Goal: Information Seeking & Learning: Learn about a topic

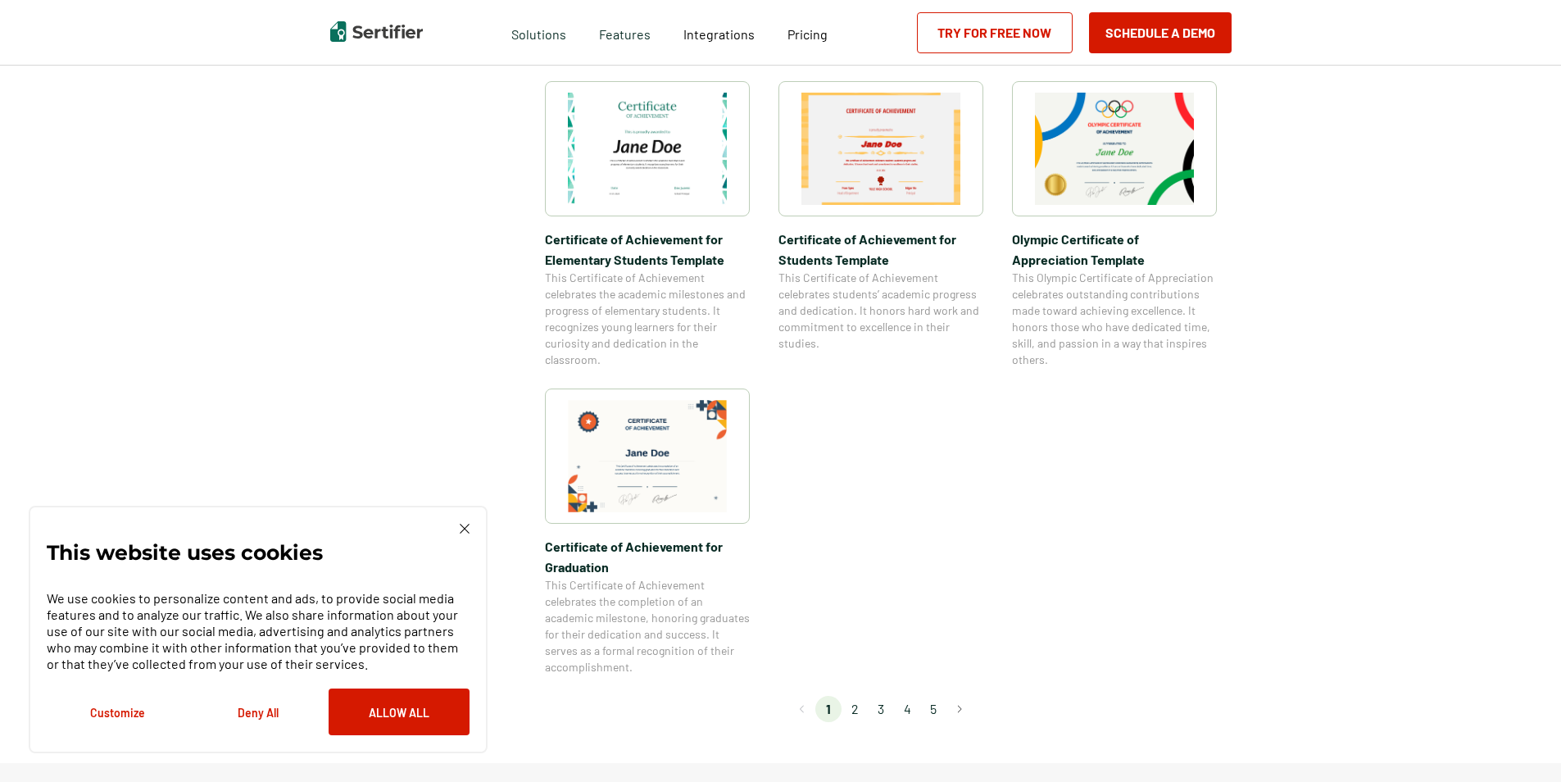
scroll to position [1229, 0]
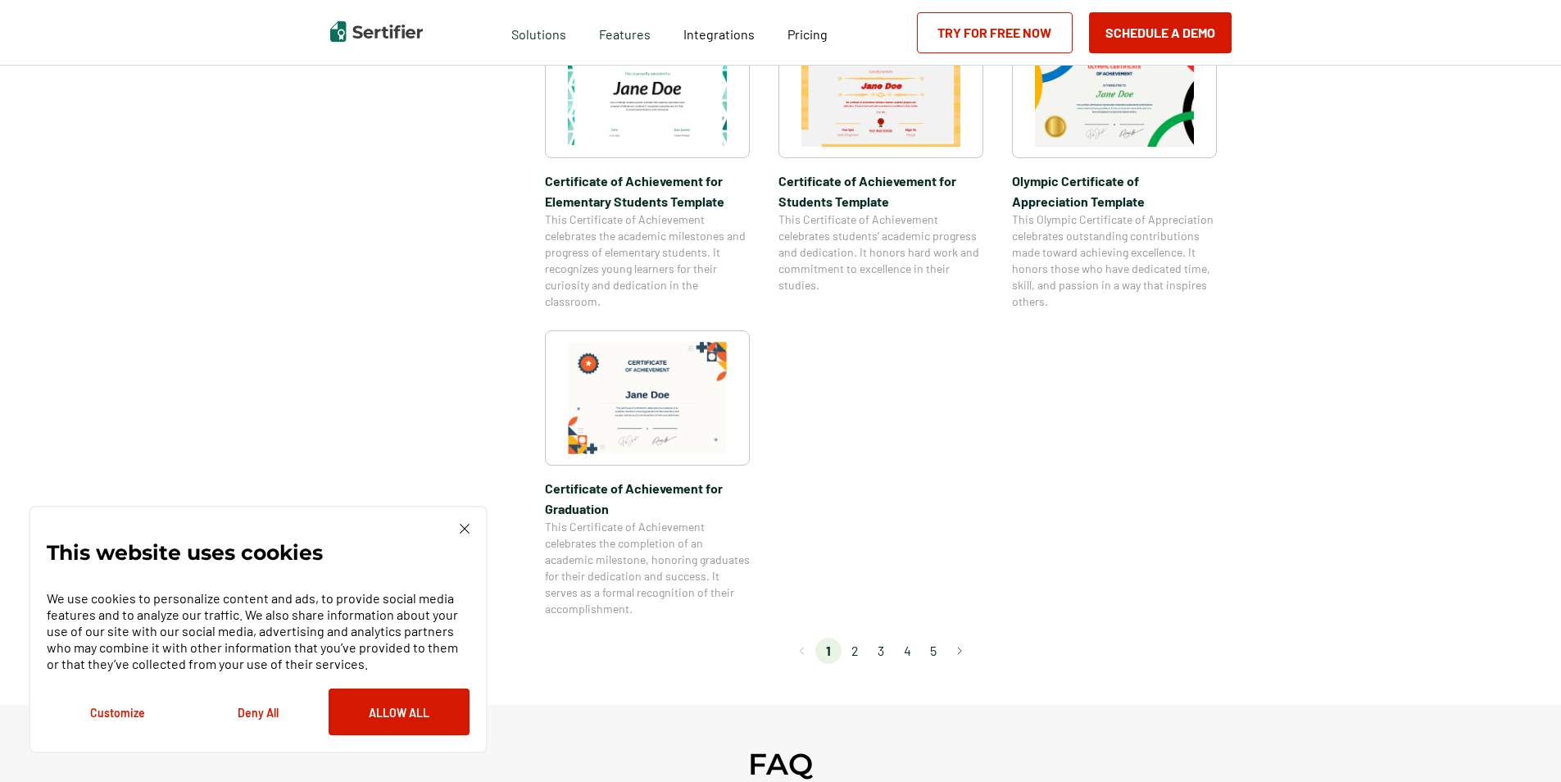
click at [852, 652] on li "2" at bounding box center [854, 650] width 26 height 26
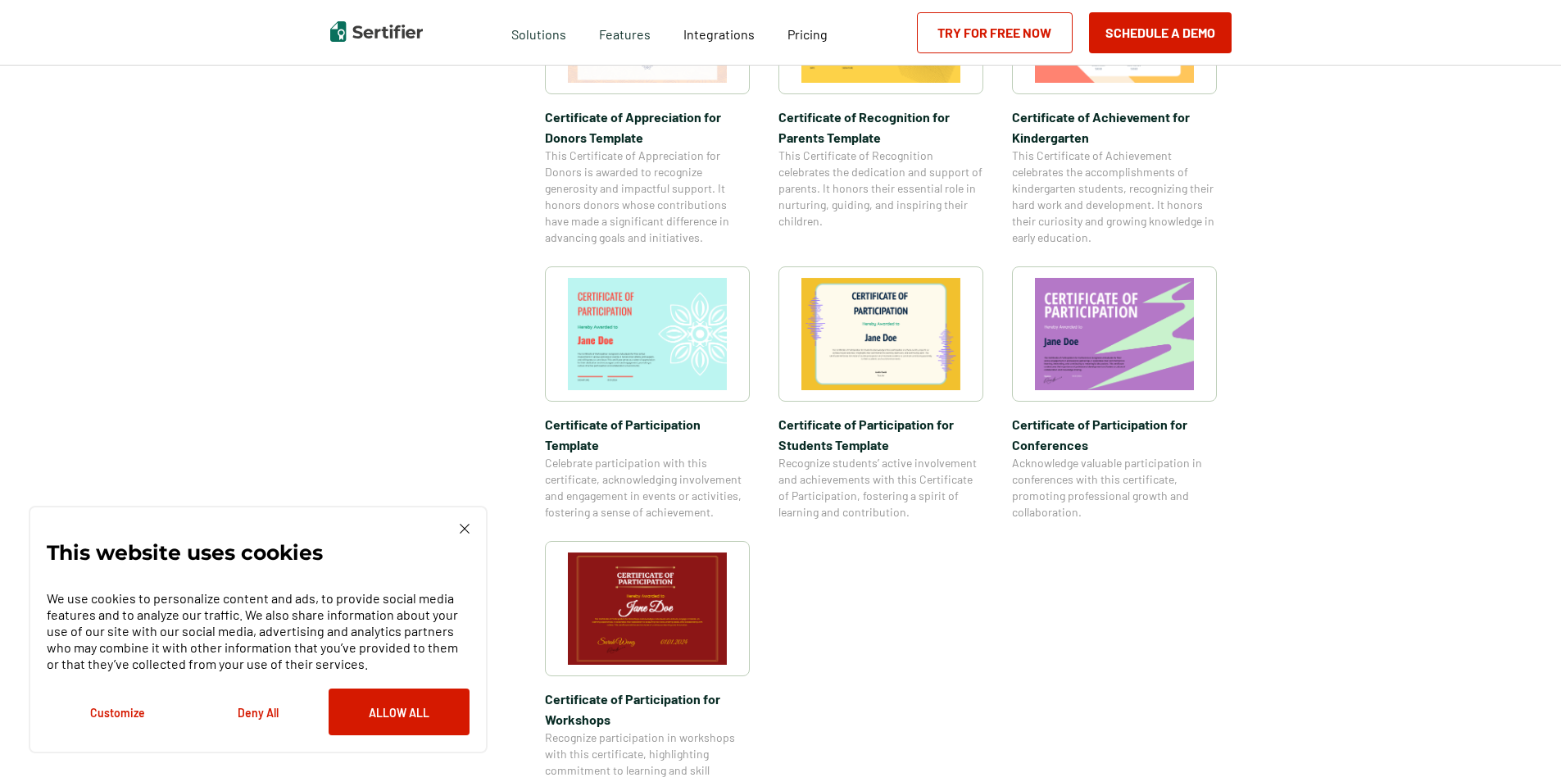
scroll to position [1147, 0]
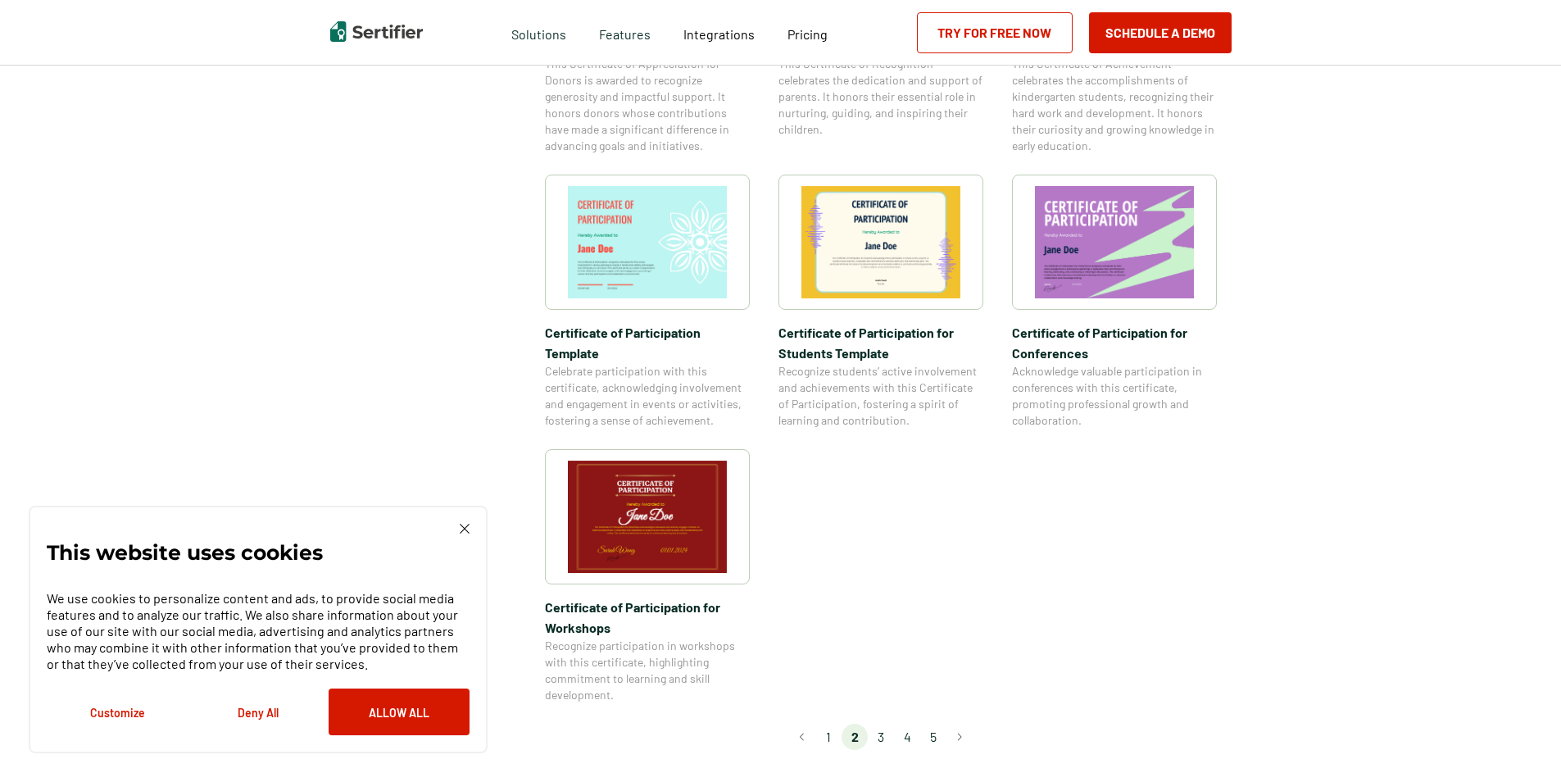
click at [881, 724] on li "3" at bounding box center [881, 737] width 26 height 26
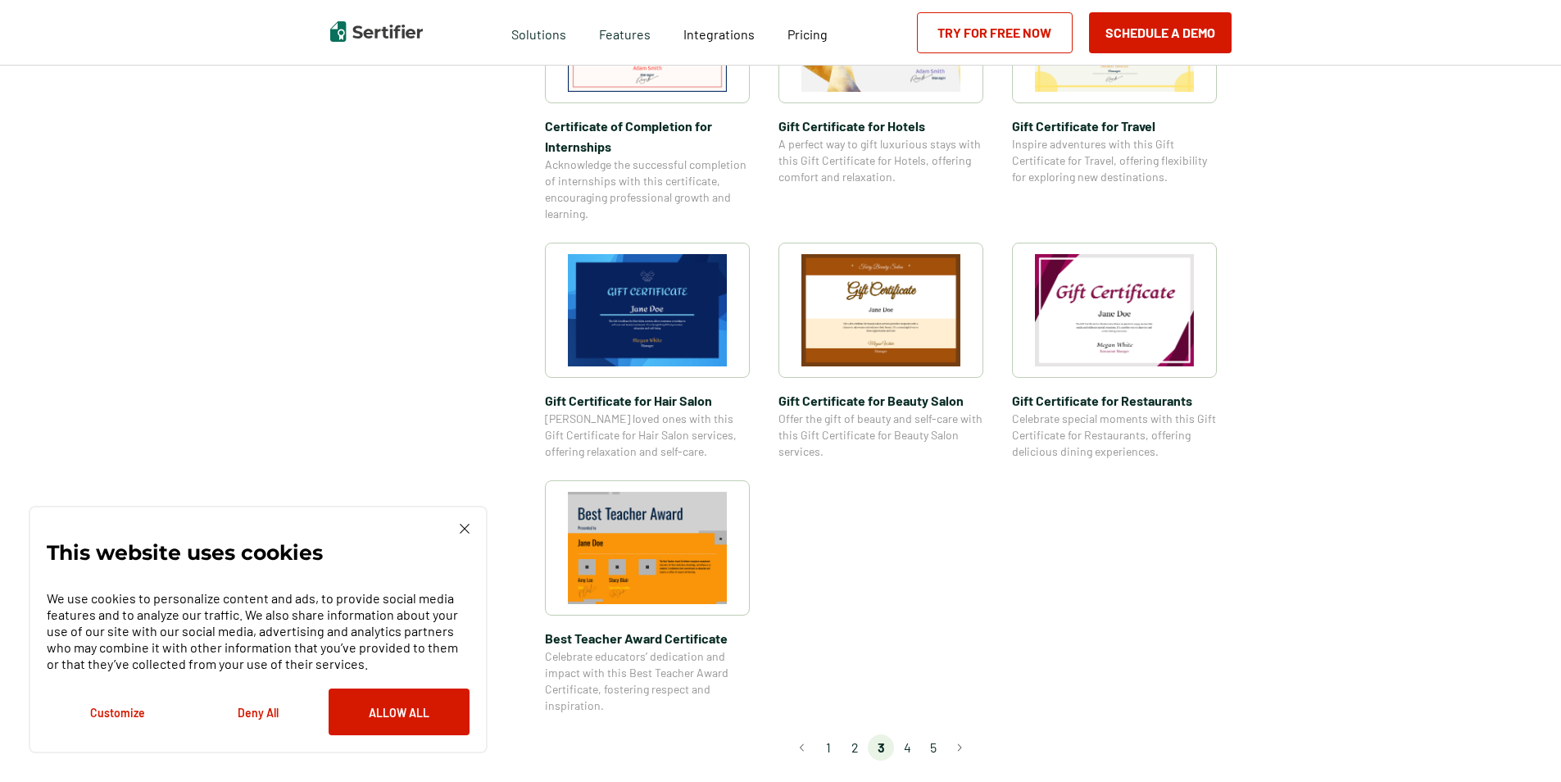
scroll to position [983, 0]
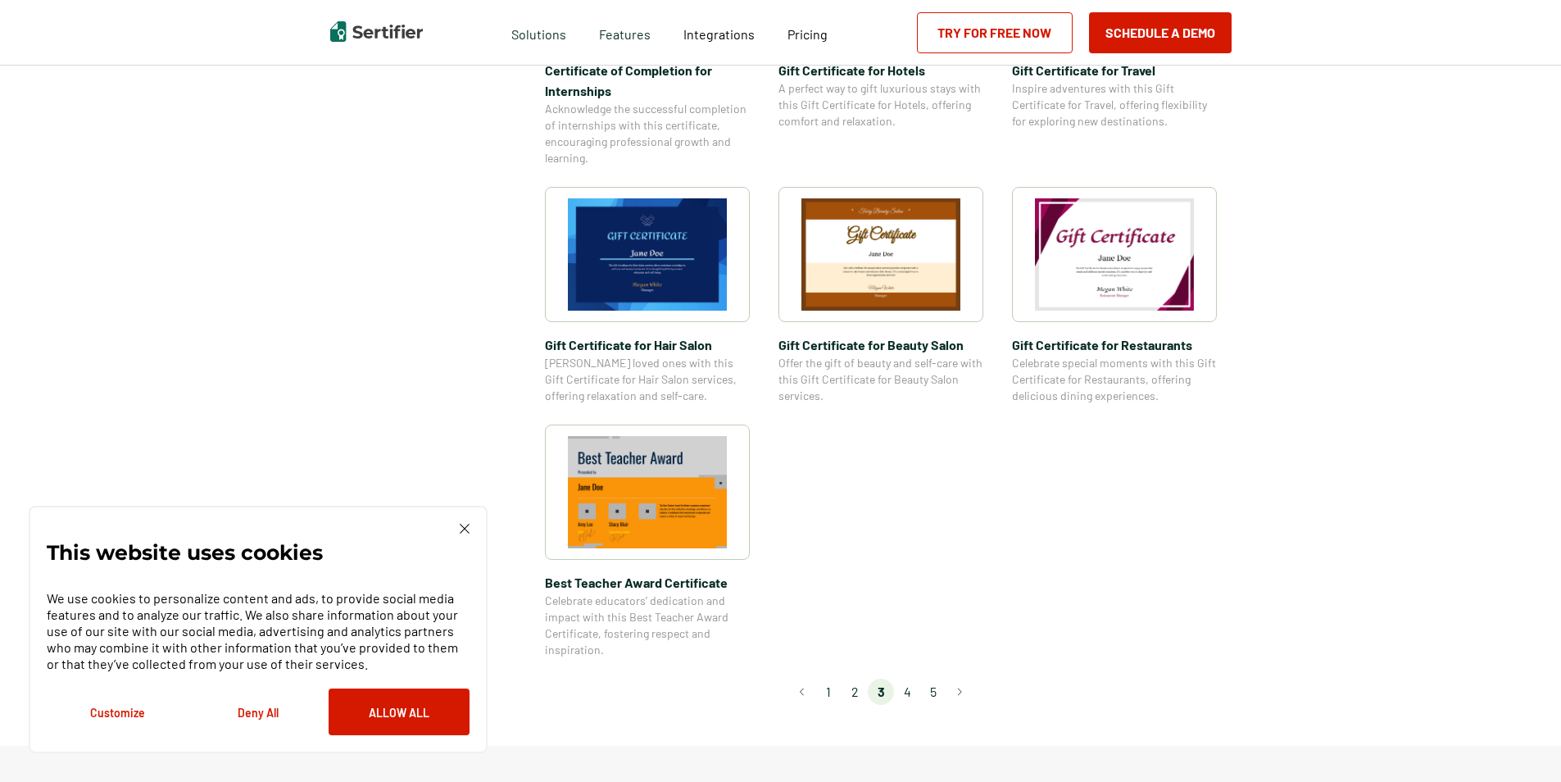
click at [912, 686] on li "4" at bounding box center [907, 691] width 26 height 26
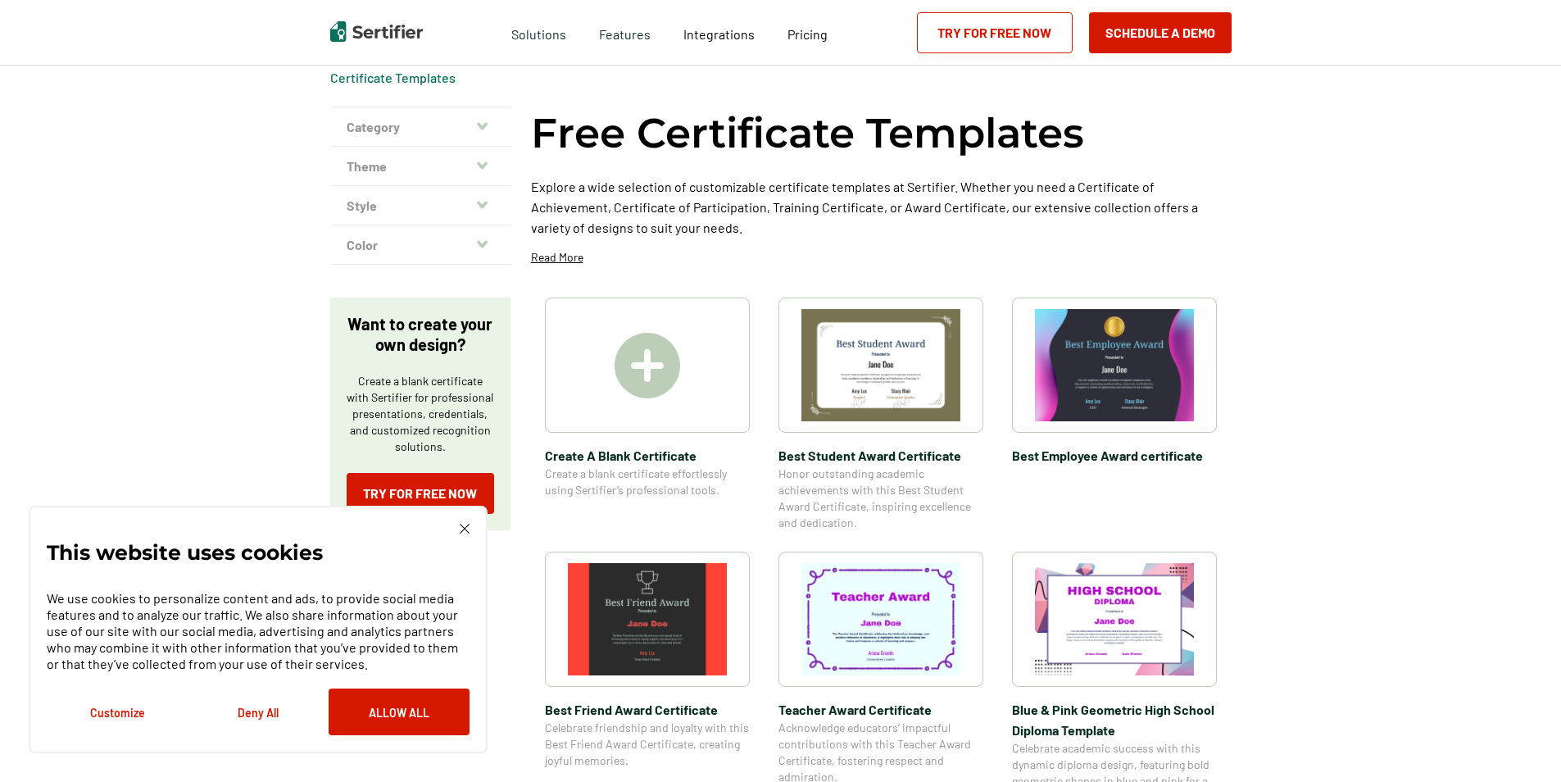
scroll to position [0, 0]
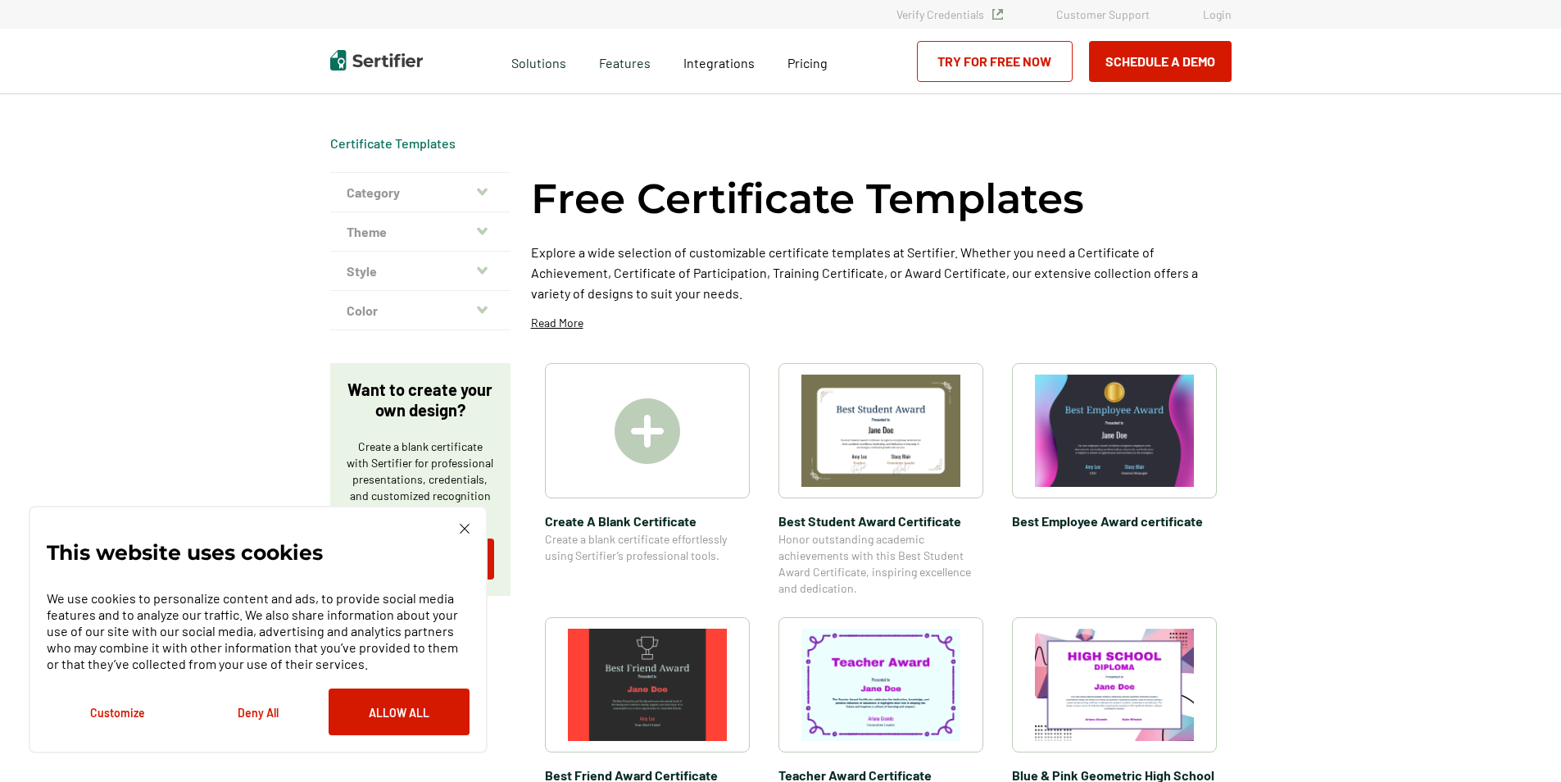
click at [454, 527] on div "This website uses cookies We use cookies to personalize content and ads, to pro…" at bounding box center [258, 629] width 423 height 211
click at [461, 528] on img at bounding box center [465, 529] width 10 height 10
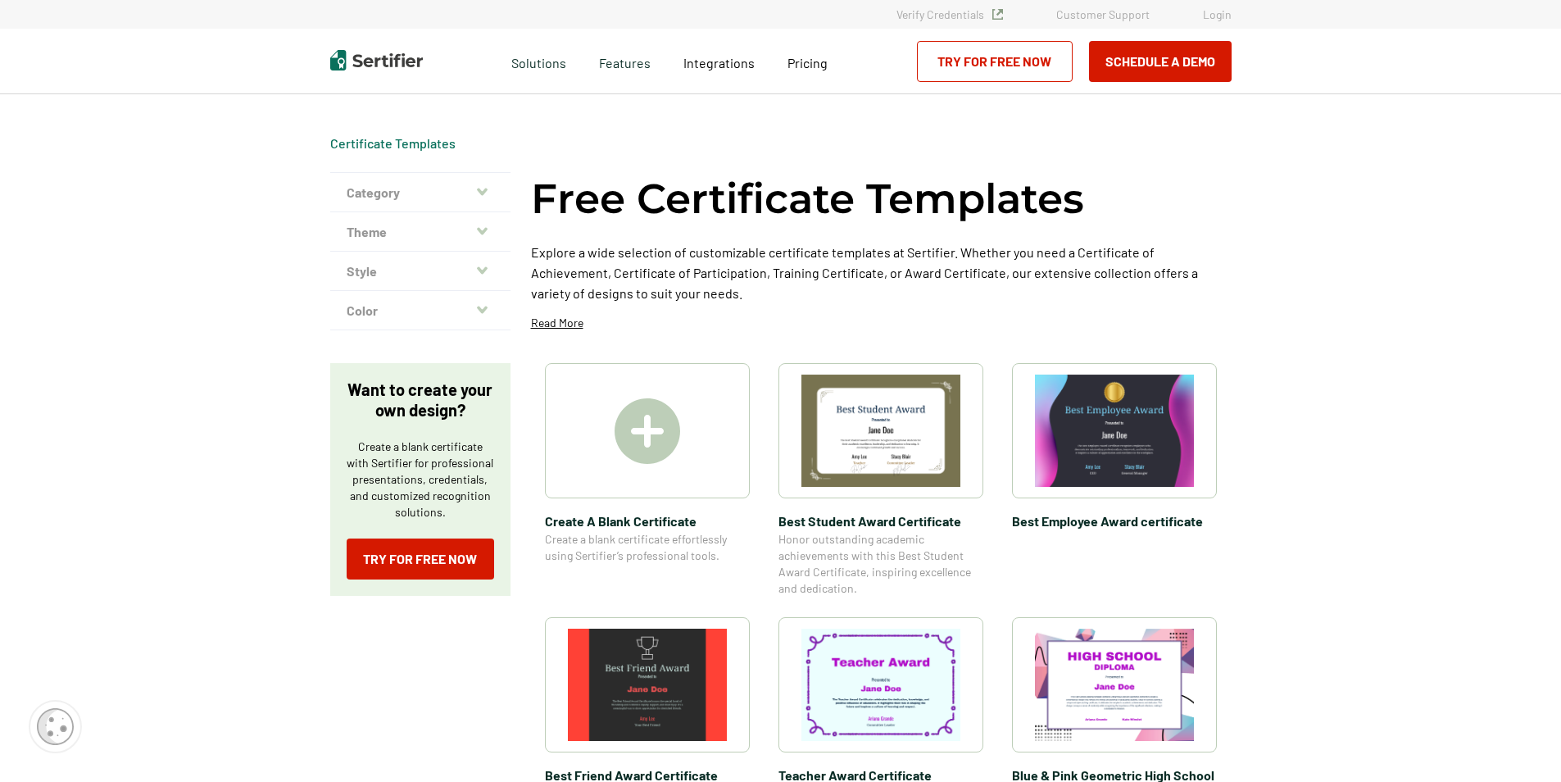
click at [486, 300] on button "Color" at bounding box center [420, 310] width 180 height 39
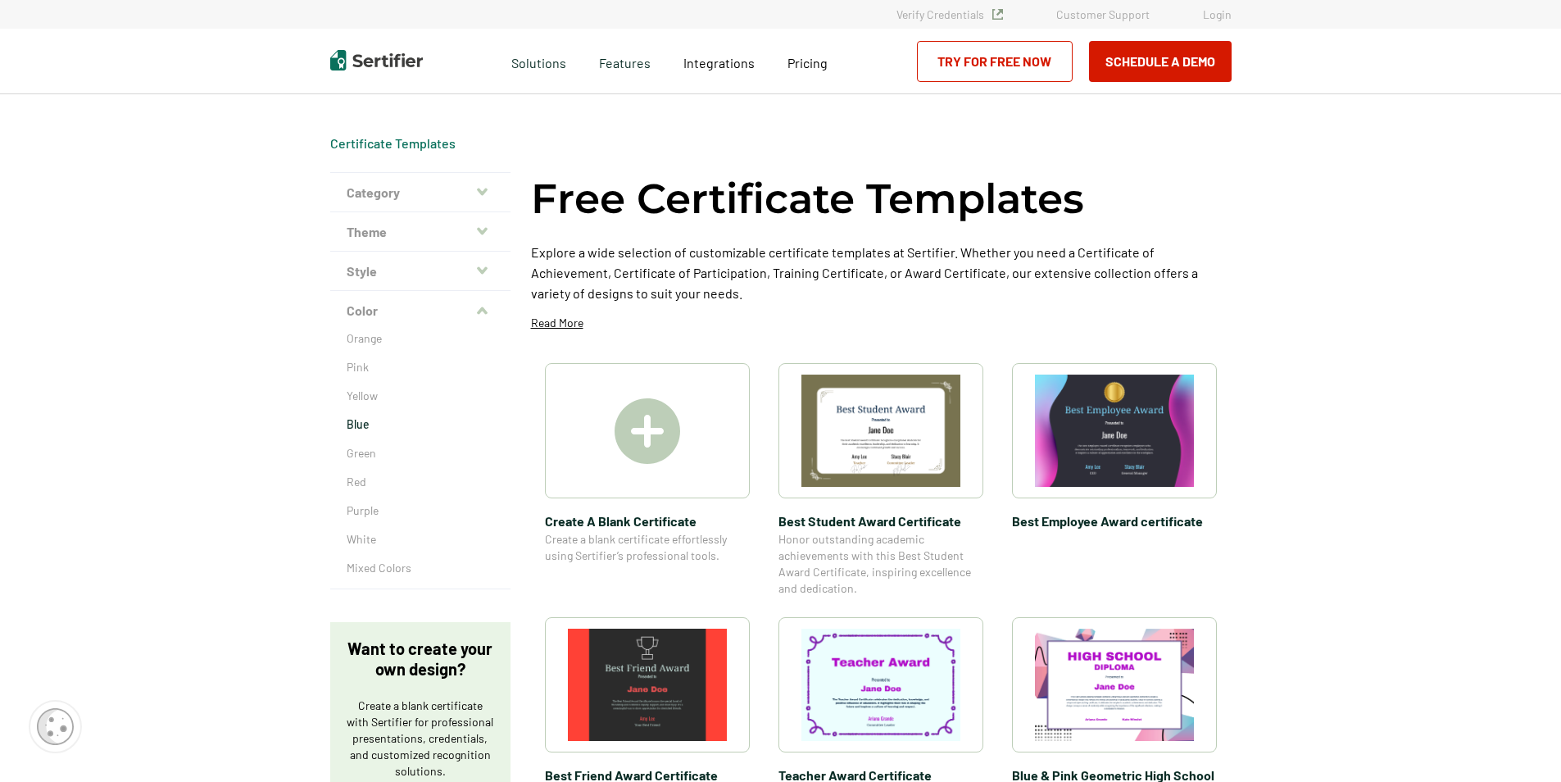
click at [409, 427] on p "Blue" at bounding box center [420, 424] width 147 height 16
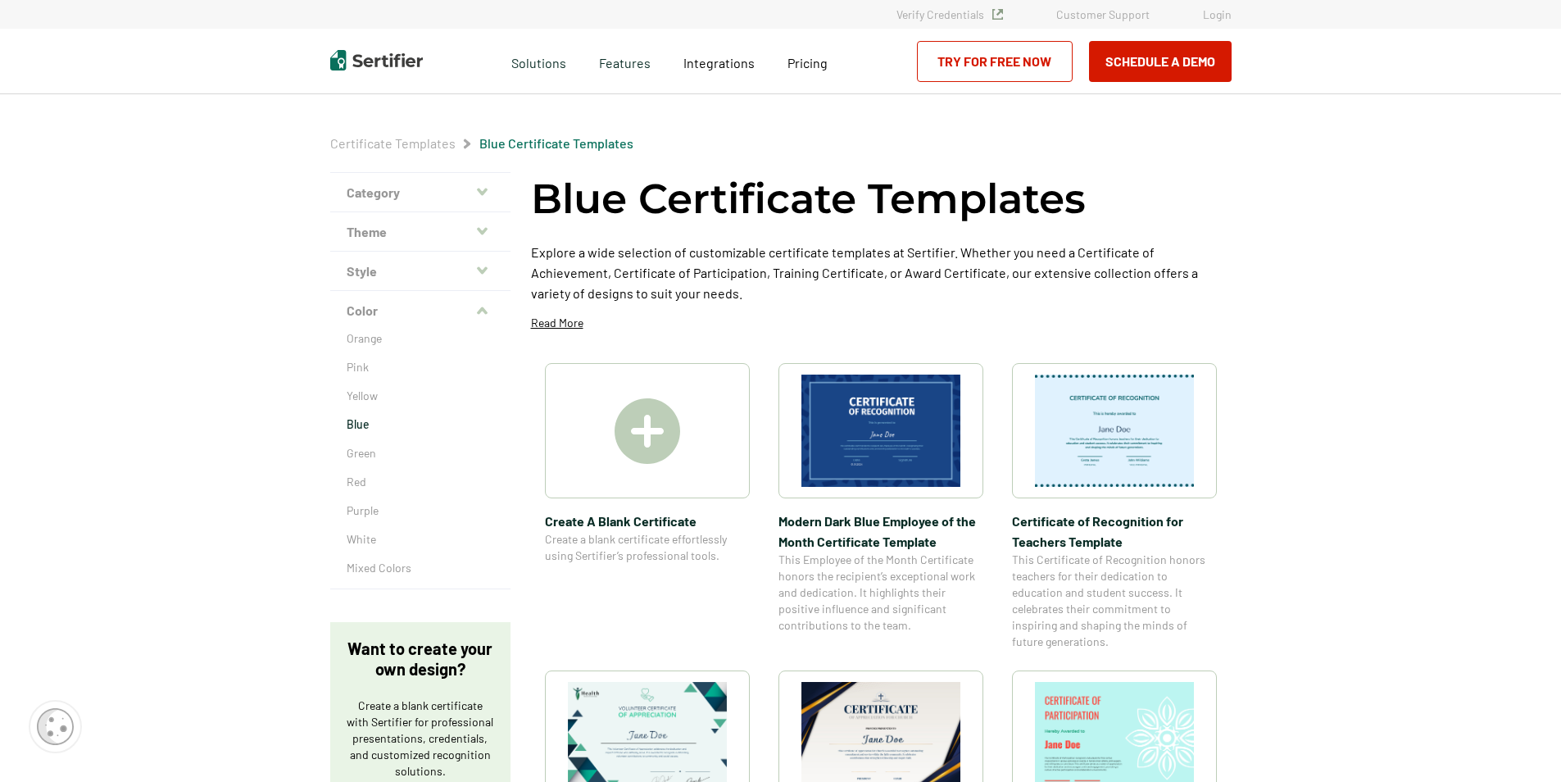
click at [488, 235] on icon "button" at bounding box center [482, 231] width 11 height 13
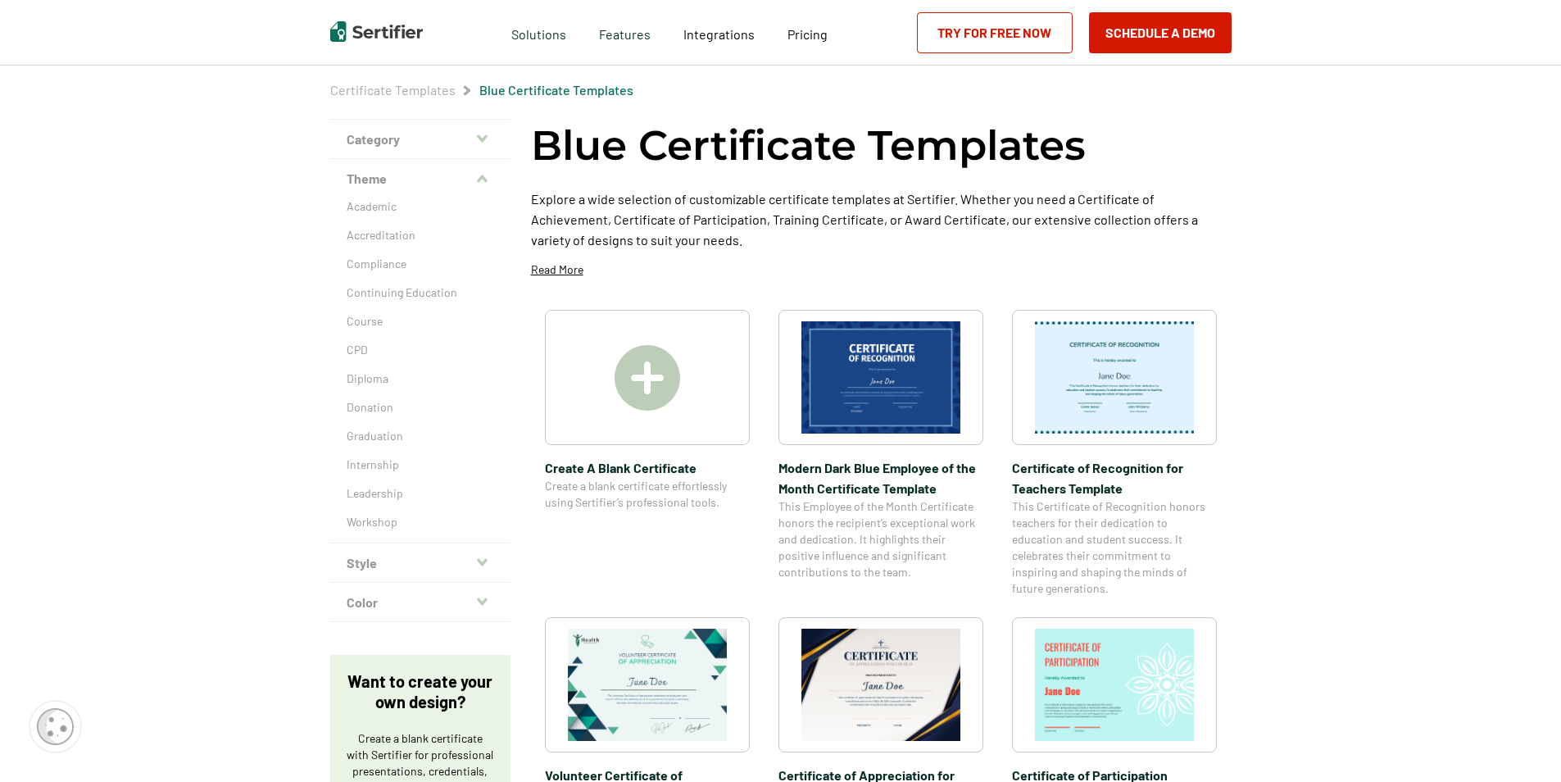
scroll to position [82, 0]
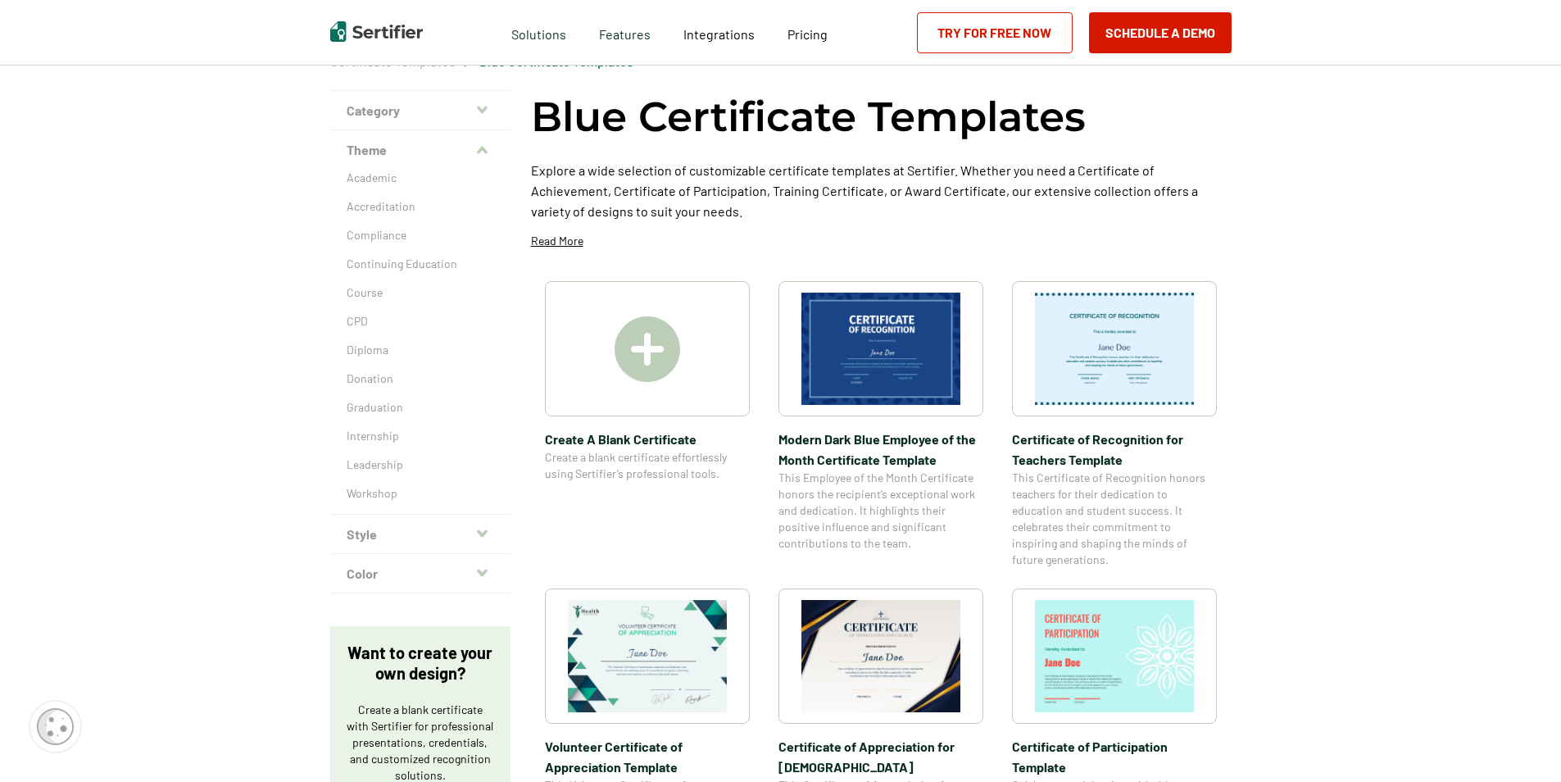
click at [477, 141] on button "Theme" at bounding box center [420, 149] width 180 height 39
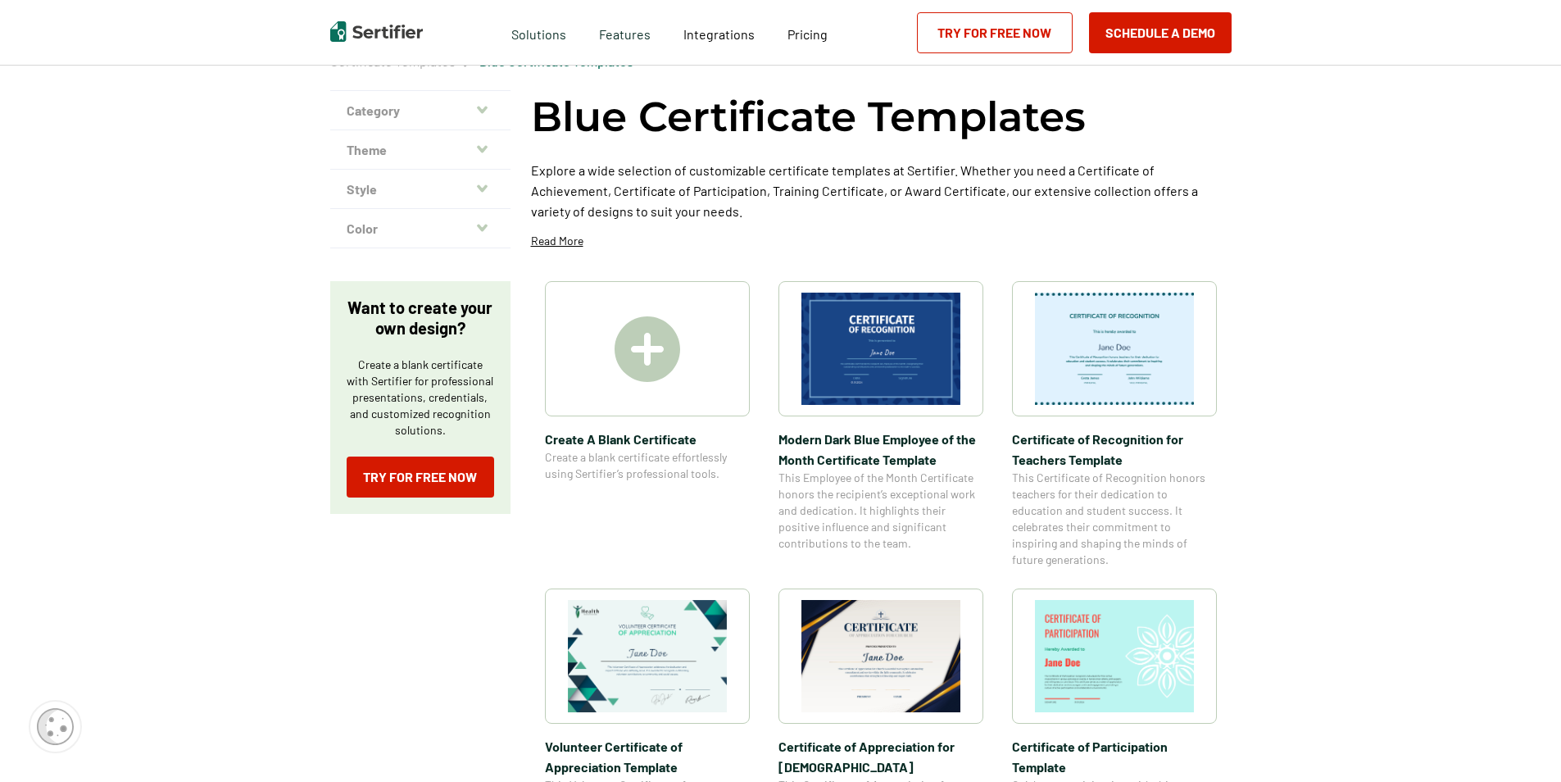
click at [485, 114] on icon "button" at bounding box center [482, 109] width 11 height 13
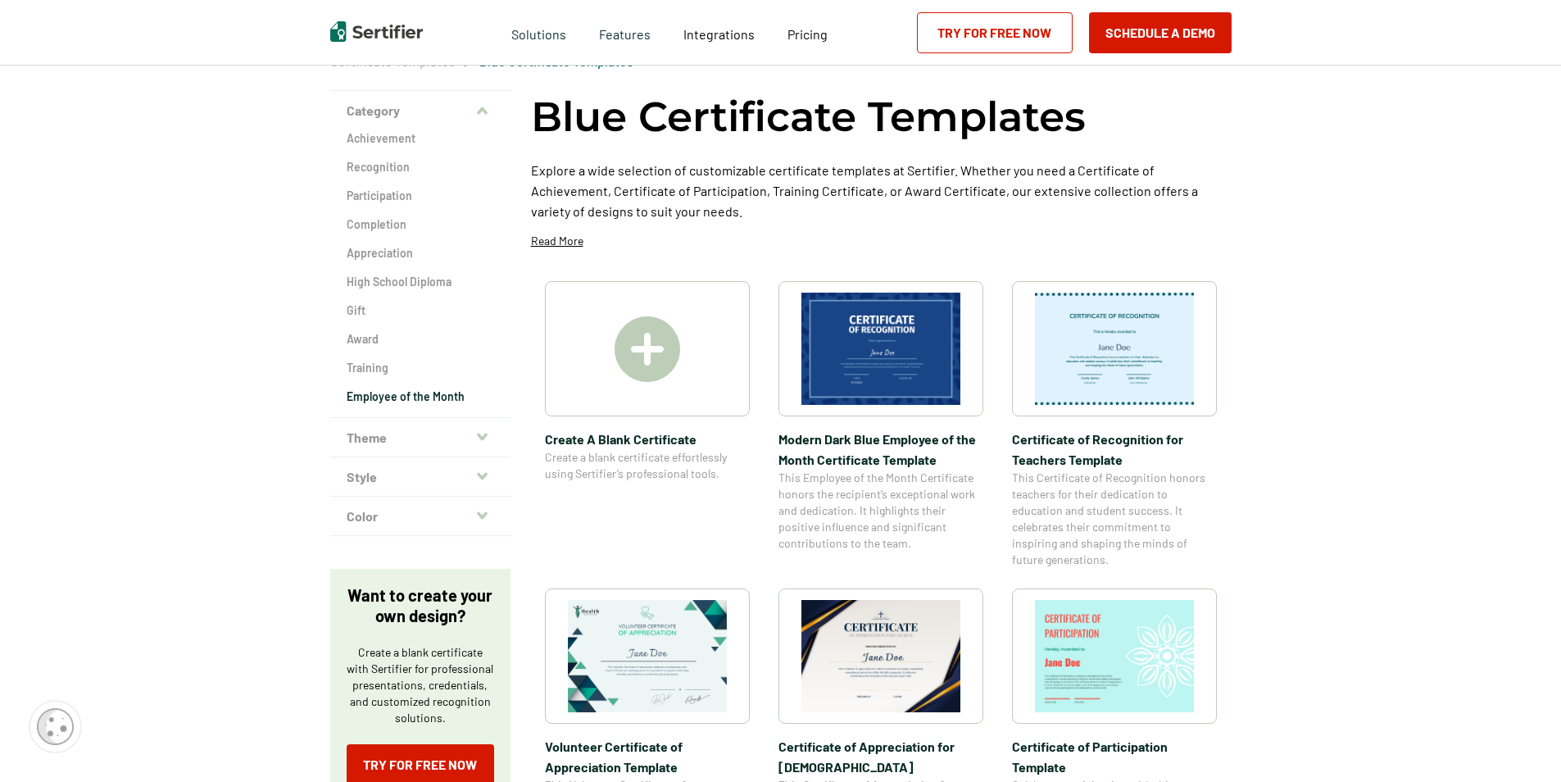
click at [401, 393] on h2 "Employee of the Month" at bounding box center [420, 396] width 147 height 16
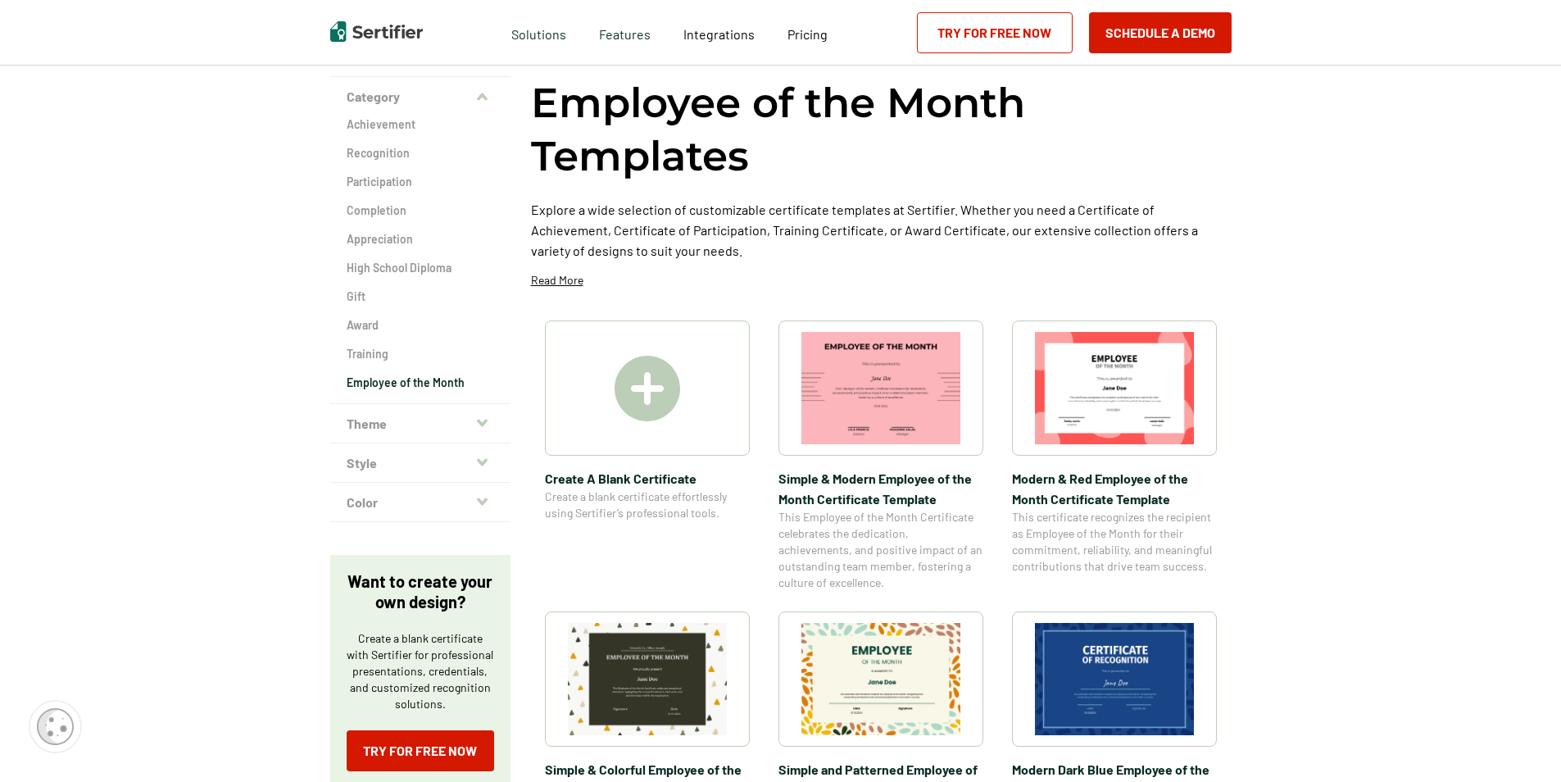
scroll to position [82, 0]
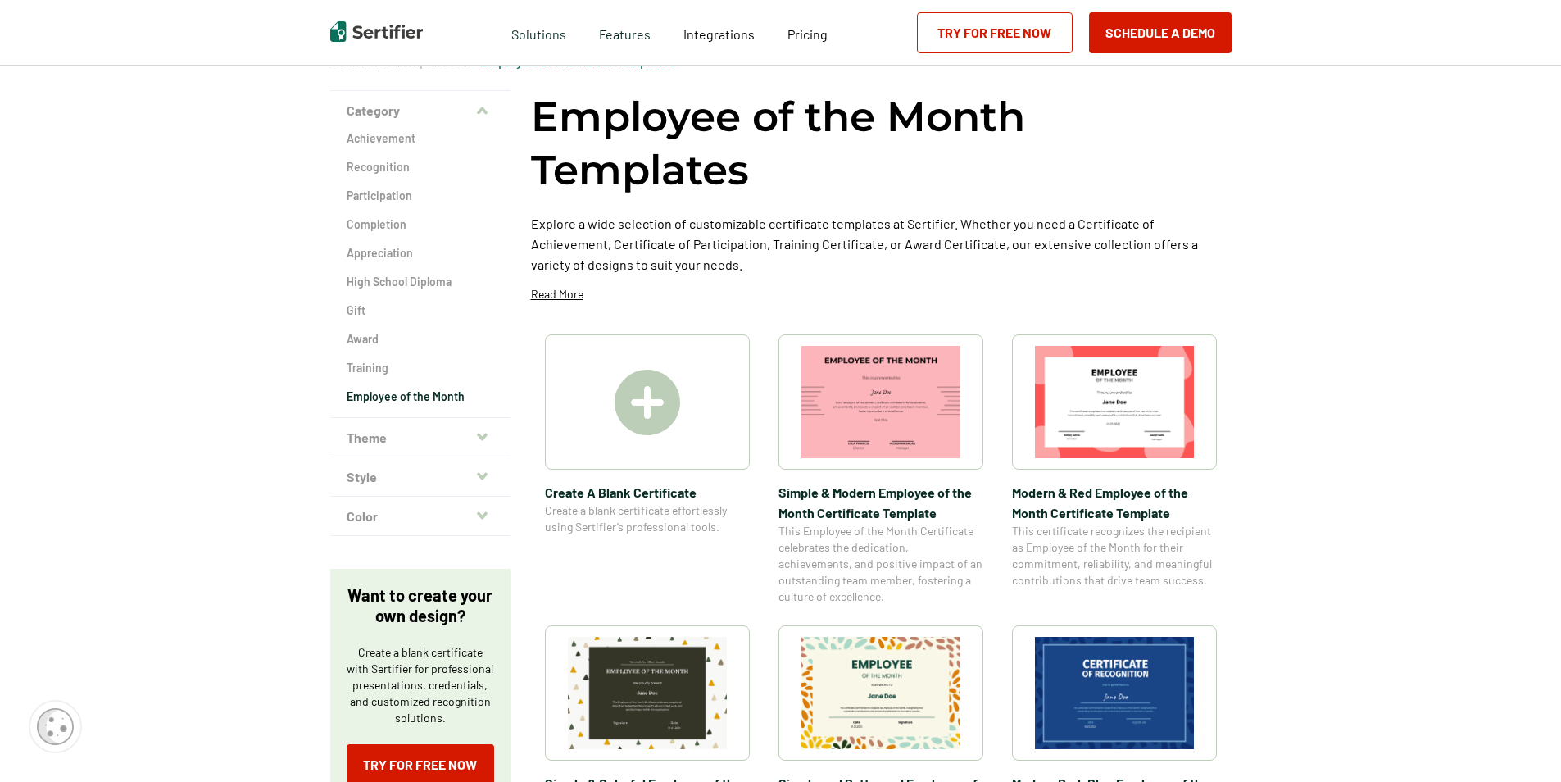
click at [674, 711] on img at bounding box center [647, 693] width 159 height 112
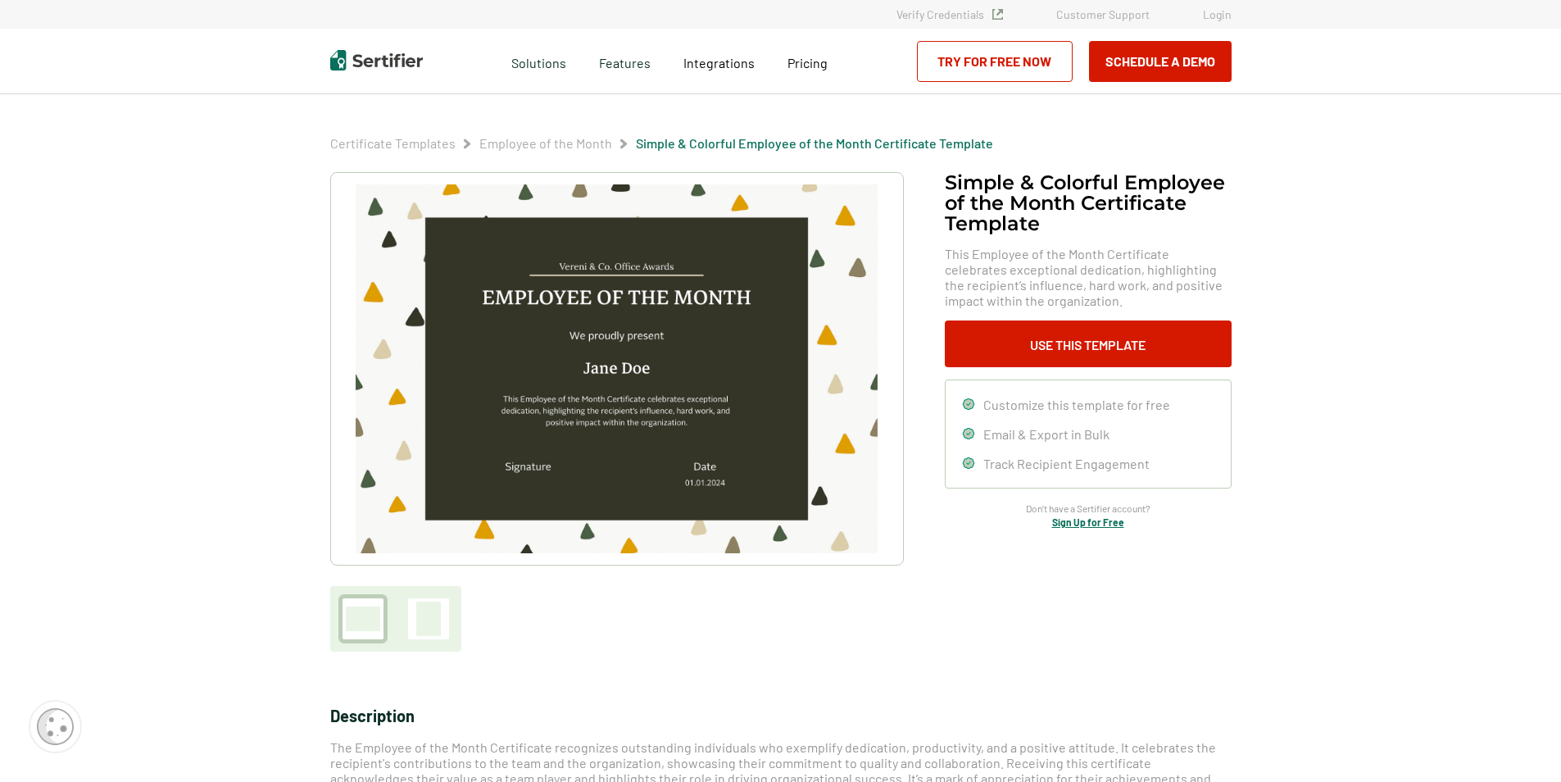
click at [434, 616] on div at bounding box center [428, 618] width 25 height 34
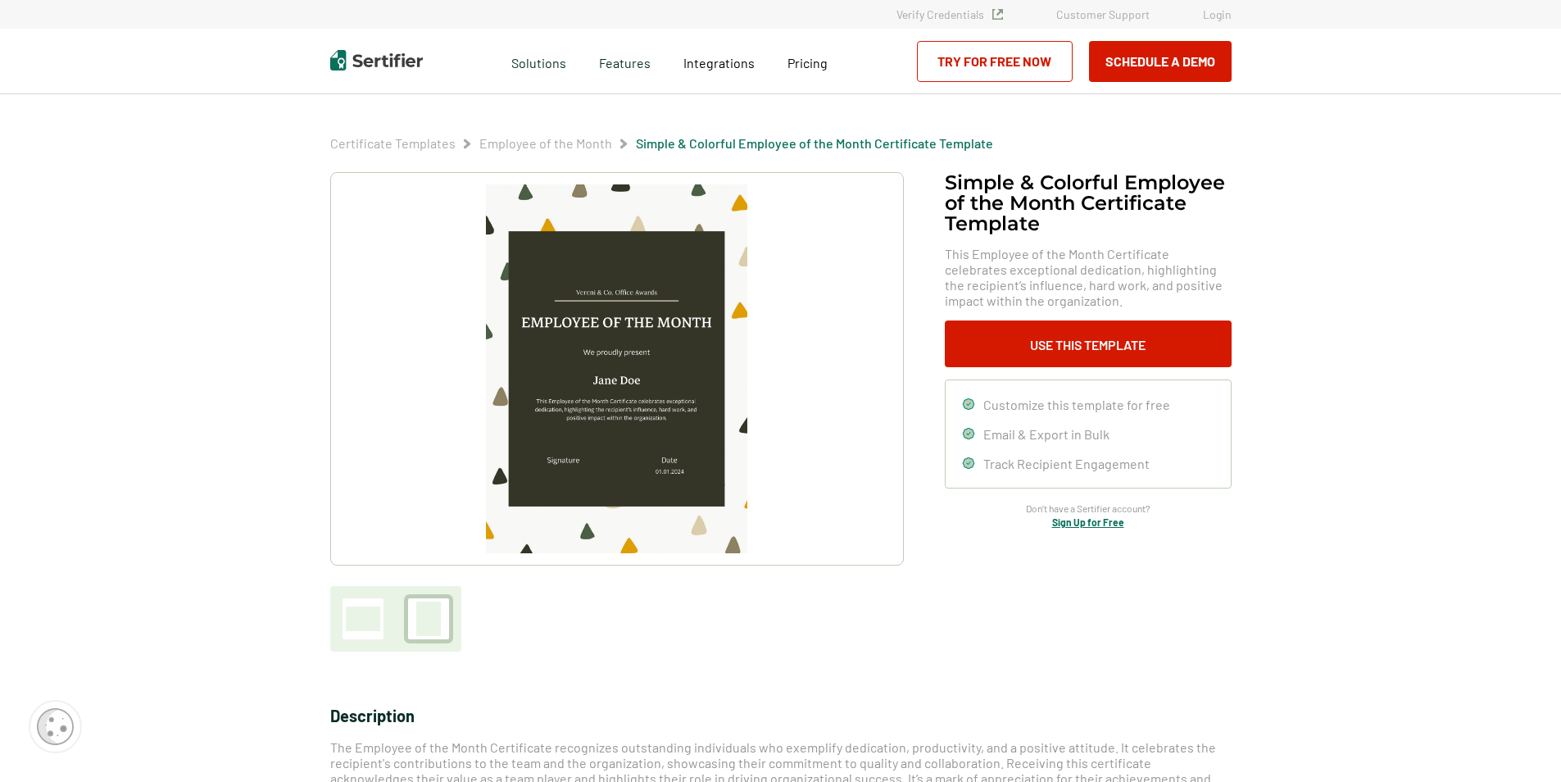
click at [370, 619] on div at bounding box center [363, 618] width 34 height 25
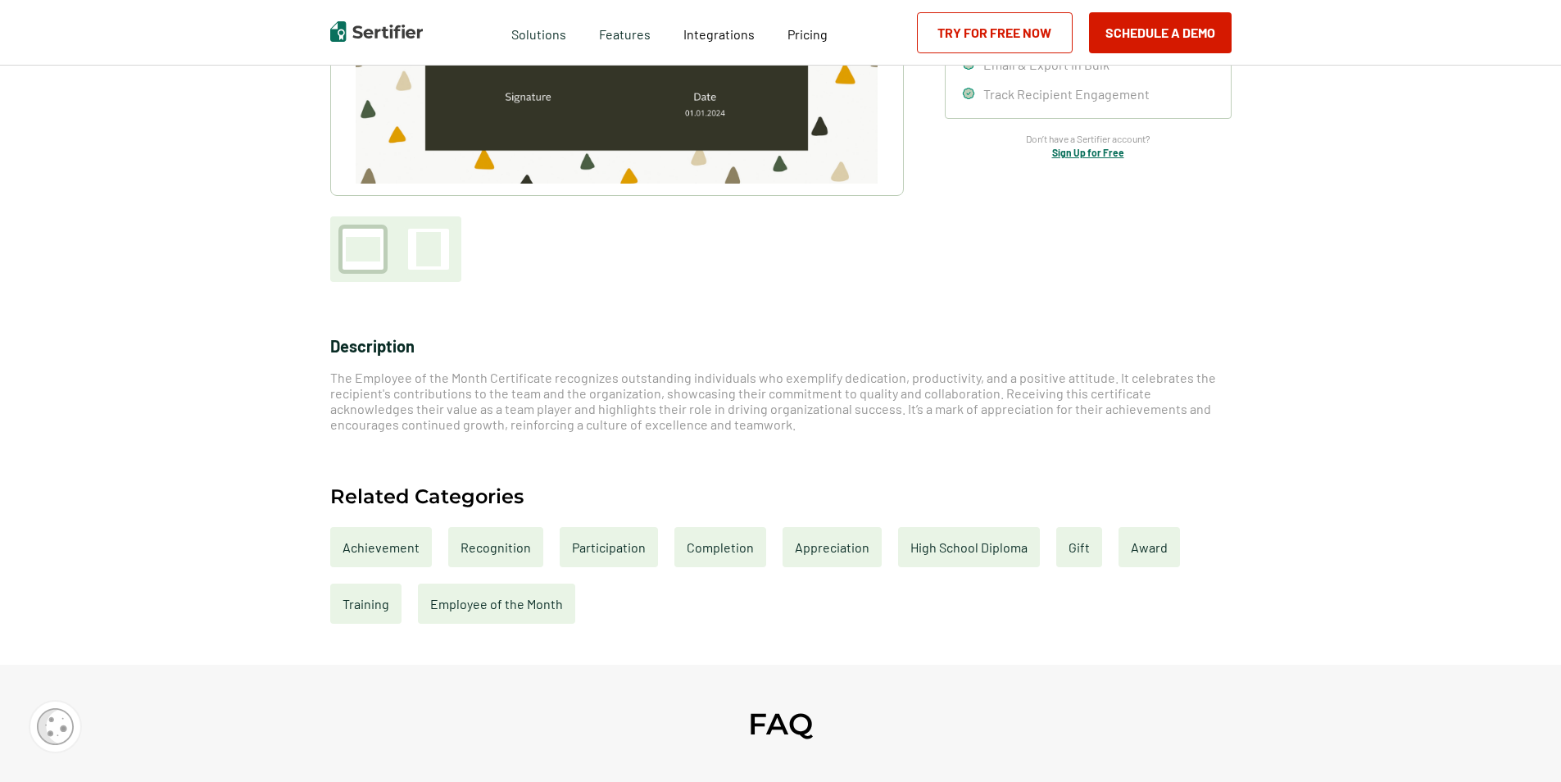
scroll to position [410, 0]
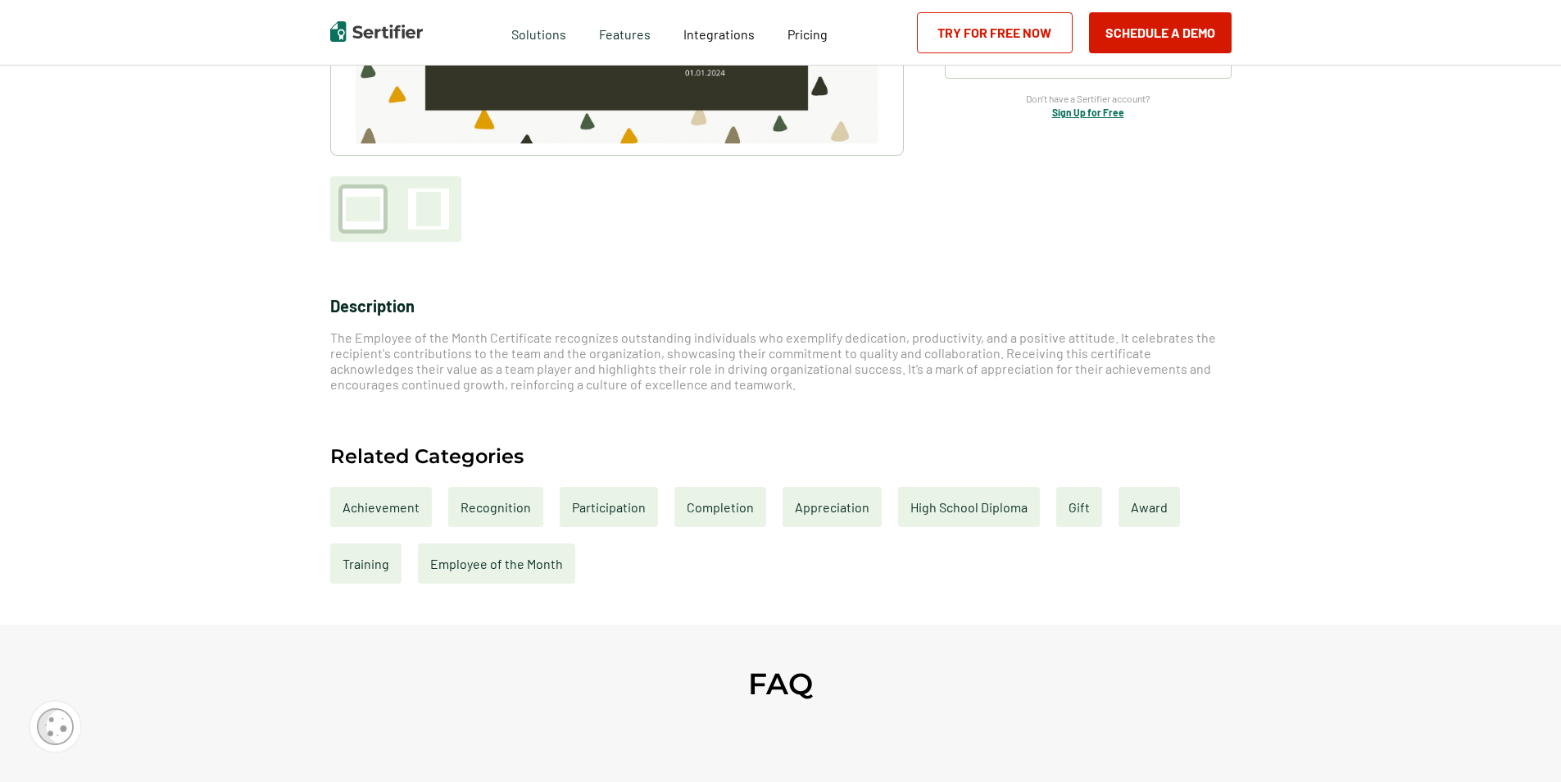
click at [497, 563] on div "Employee of the Month" at bounding box center [496, 563] width 157 height 40
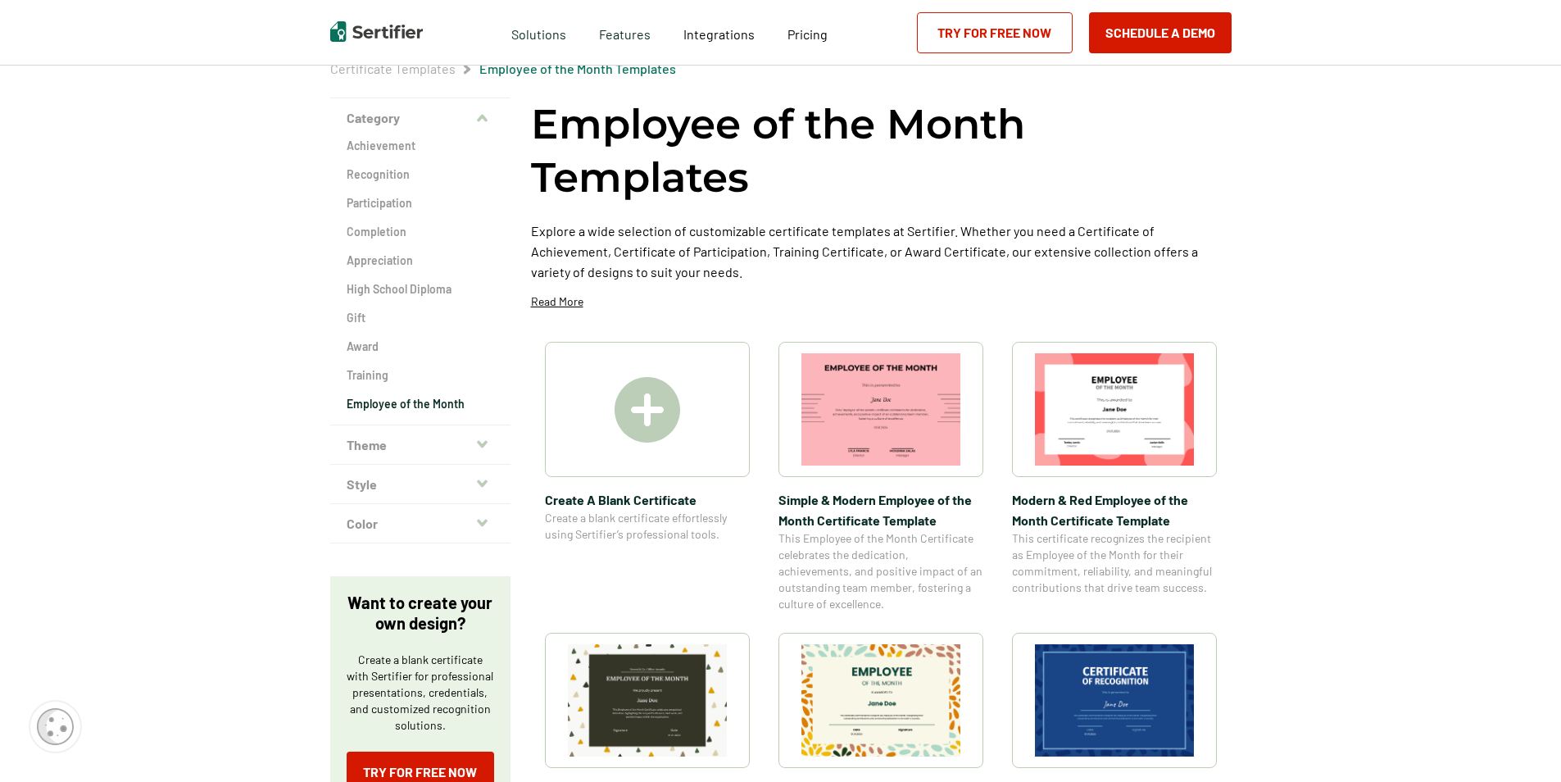
scroll to position [164, 0]
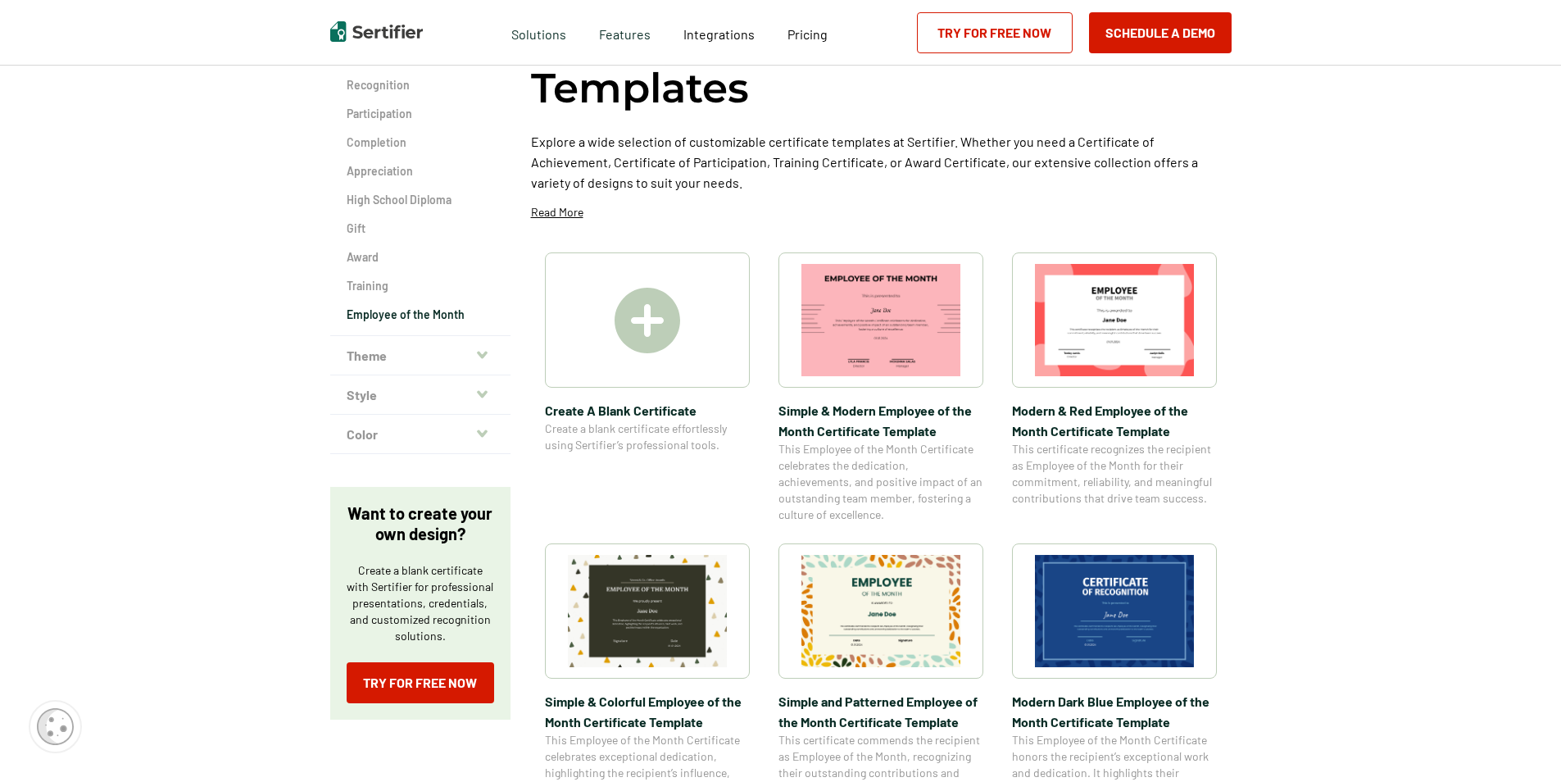
click at [914, 626] on img at bounding box center [880, 611] width 159 height 112
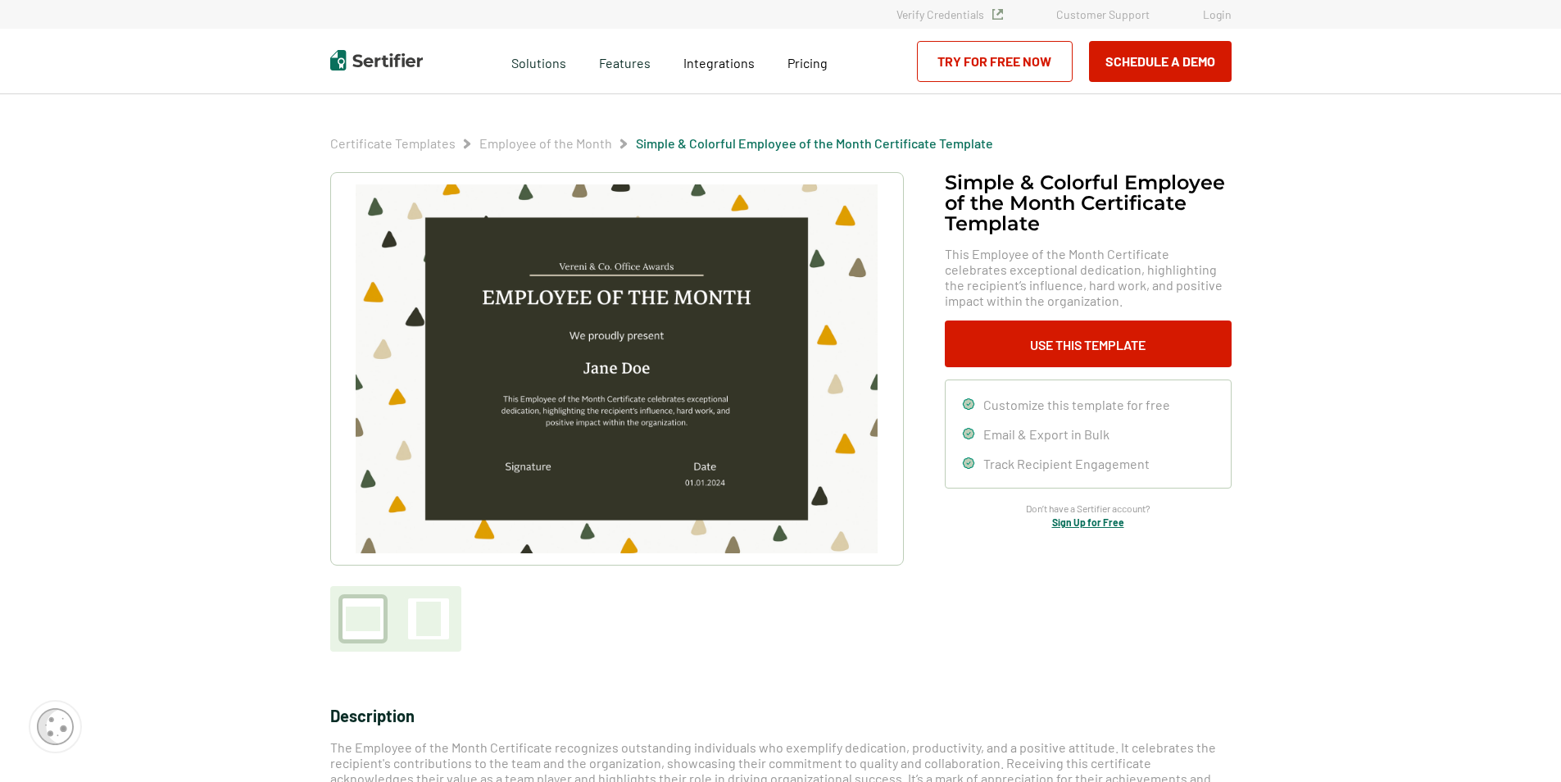
scroll to position [82, 0]
